Goal: Contribute content: Contribute content

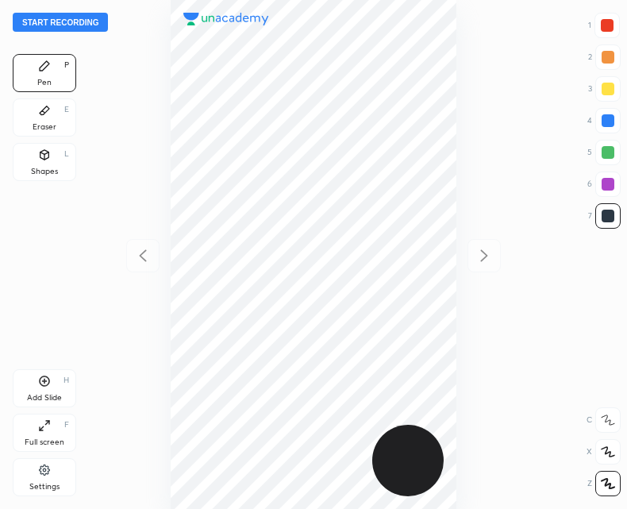
scroll to position [509, 373]
click at [67, 25] on button "Start recording" at bounding box center [60, 22] width 95 height 19
click at [44, 379] on icon at bounding box center [44, 381] width 13 height 13
click at [149, 257] on icon at bounding box center [142, 255] width 19 height 19
click at [495, 257] on div at bounding box center [484, 255] width 33 height 33
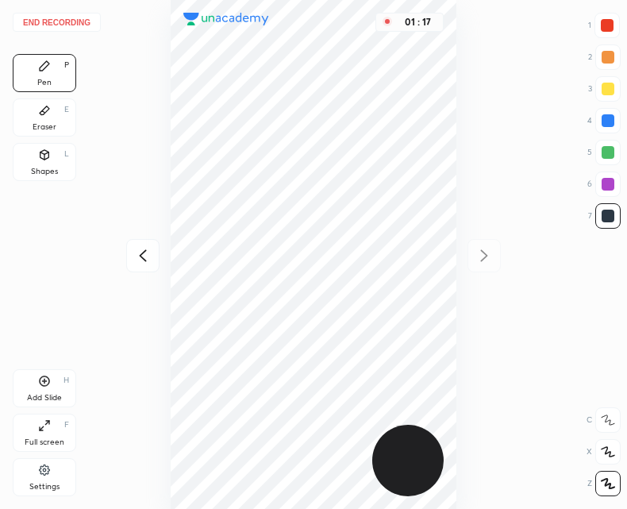
click at [132, 257] on div at bounding box center [142, 255] width 33 height 33
click at [505, 253] on div "End recording 1 2 3 4 5 6 7 R O A L C X Z Erase all C X Z Pen P Eraser E Shapes…" at bounding box center [313, 254] width 627 height 509
click at [491, 260] on icon at bounding box center [484, 255] width 19 height 19
click at [130, 253] on div at bounding box center [142, 255] width 33 height 33
click at [494, 260] on icon at bounding box center [484, 255] width 19 height 19
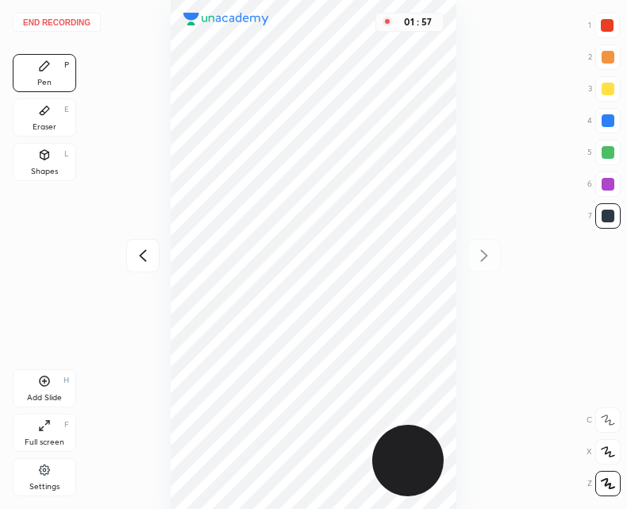
click at [138, 262] on icon at bounding box center [142, 255] width 19 height 19
click at [42, 383] on icon at bounding box center [44, 381] width 13 height 13
click at [155, 247] on div at bounding box center [142, 255] width 33 height 33
click at [487, 246] on icon at bounding box center [484, 255] width 19 height 19
click at [139, 257] on icon at bounding box center [142, 255] width 19 height 19
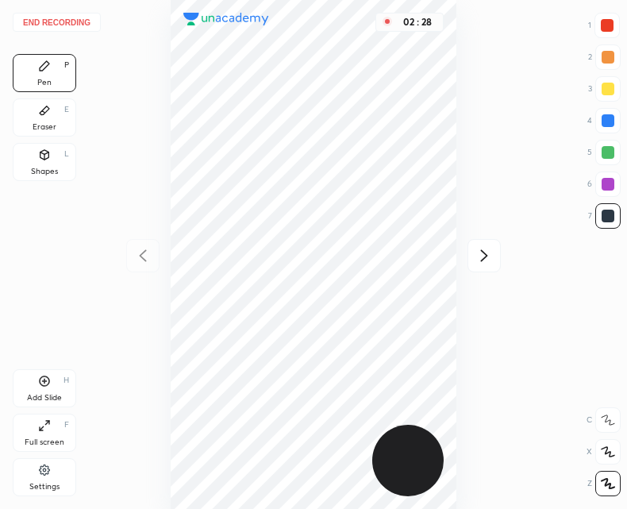
click at [35, 399] on div "Add Slide" at bounding box center [44, 398] width 35 height 8
click at [475, 256] on icon at bounding box center [484, 255] width 19 height 19
click at [484, 252] on icon at bounding box center [484, 255] width 7 height 12
click at [149, 247] on icon at bounding box center [142, 255] width 19 height 19
click at [126, 260] on div at bounding box center [142, 255] width 33 height 33
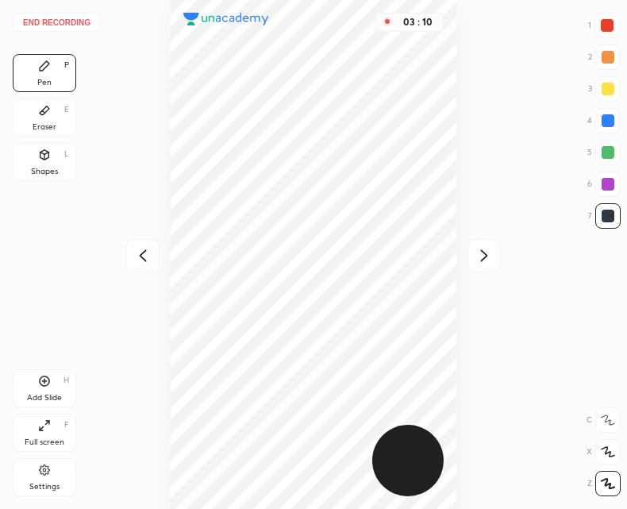
click at [141, 256] on icon at bounding box center [142, 255] width 7 height 12
click at [484, 260] on icon at bounding box center [484, 255] width 7 height 12
click at [148, 242] on div at bounding box center [142, 255] width 33 height 33
click at [48, 388] on div "Add Slide H" at bounding box center [45, 388] width 64 height 38
click at [56, 22] on button "End recording" at bounding box center [57, 22] width 88 height 19
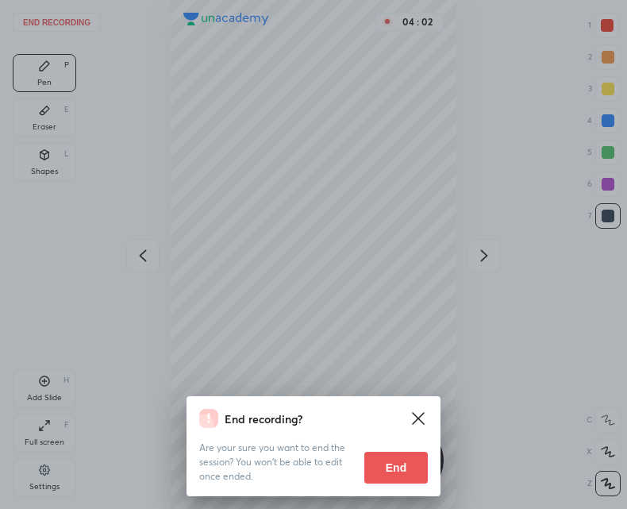
click at [383, 462] on button "End" at bounding box center [396, 468] width 64 height 32
